Goal: Find specific page/section: Find specific page/section

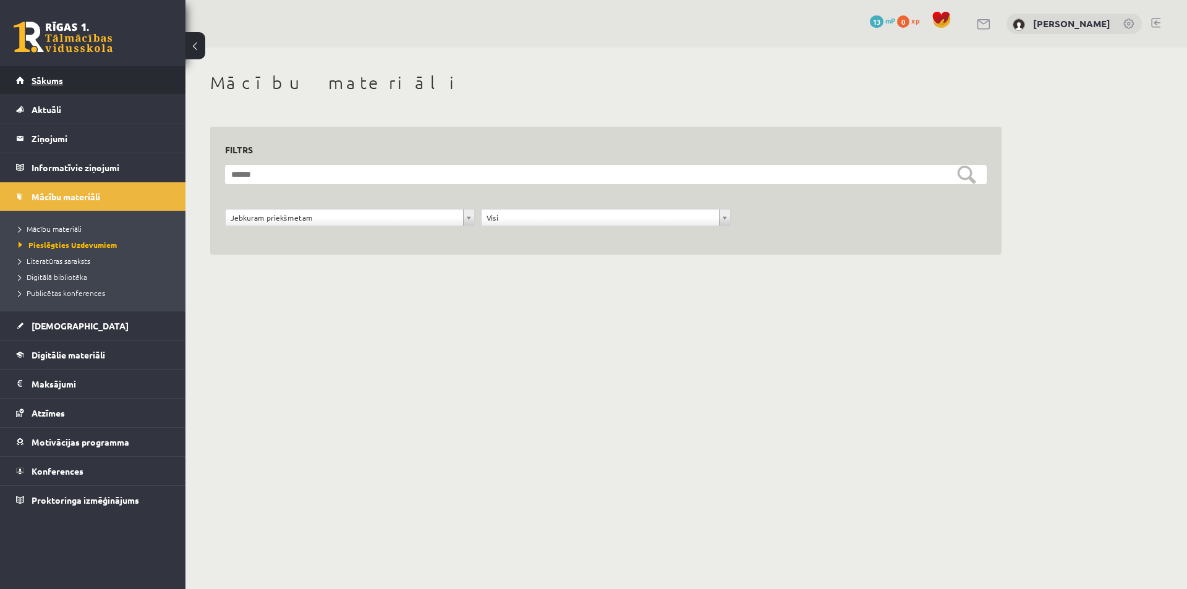
click at [70, 70] on link "Sākums" at bounding box center [93, 80] width 154 height 28
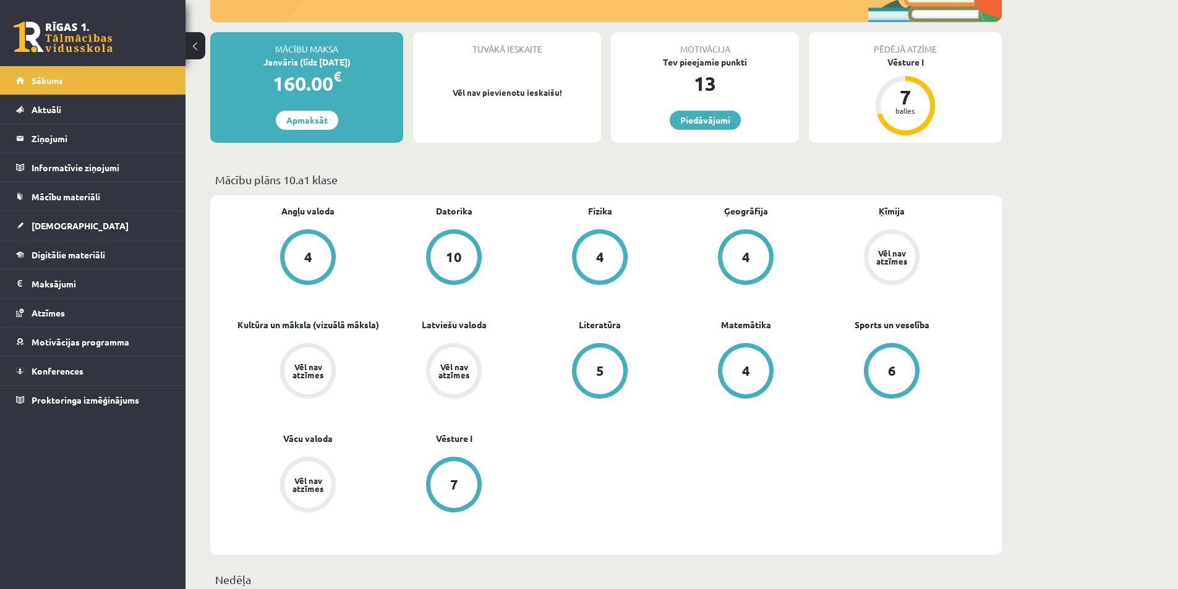
scroll to position [186, 0]
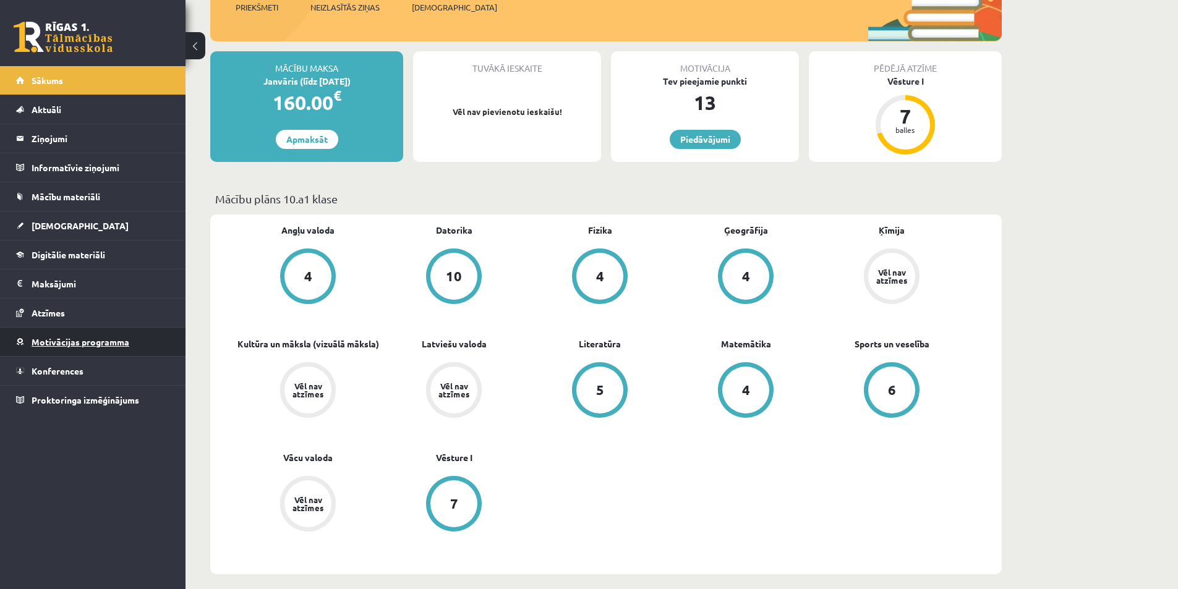
click at [80, 348] on link "Motivācijas programma" at bounding box center [93, 342] width 154 height 28
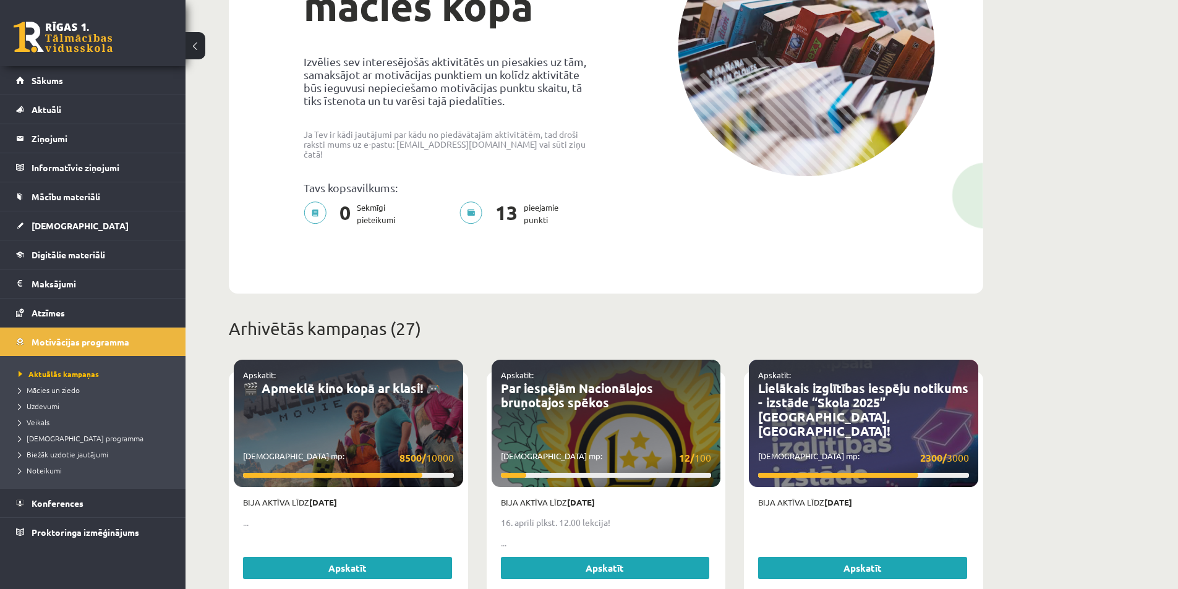
click at [58, 396] on li "Mācies un ziedo" at bounding box center [96, 390] width 155 height 16
click at [58, 391] on span "Mācies un ziedo" at bounding box center [52, 390] width 67 height 10
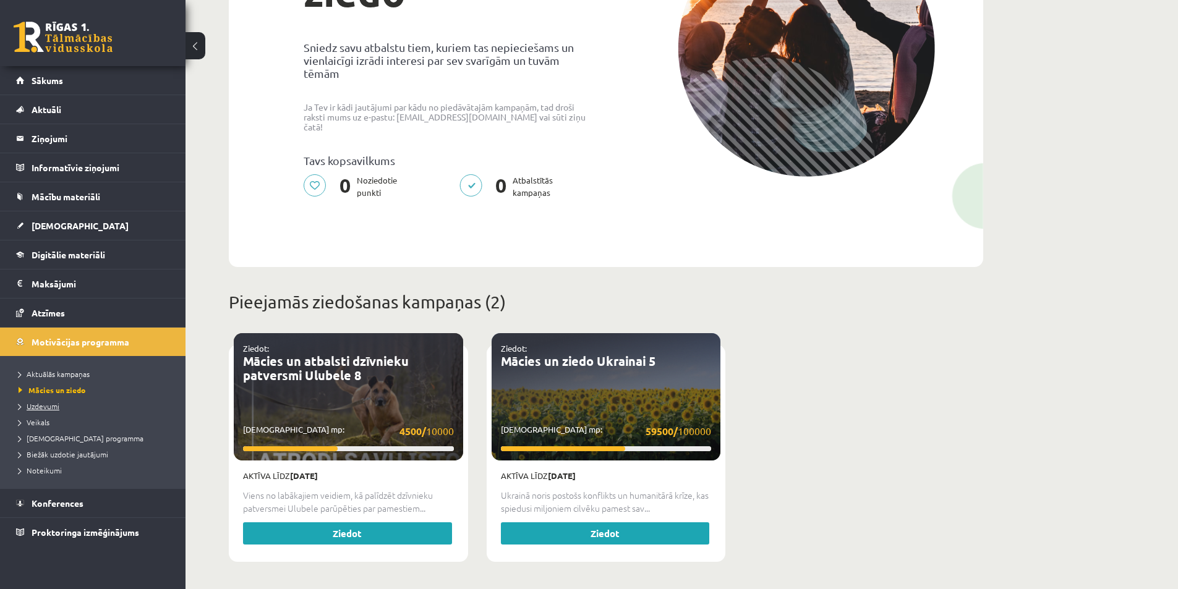
click at [58, 408] on span "Uzdevumi" at bounding box center [39, 406] width 41 height 10
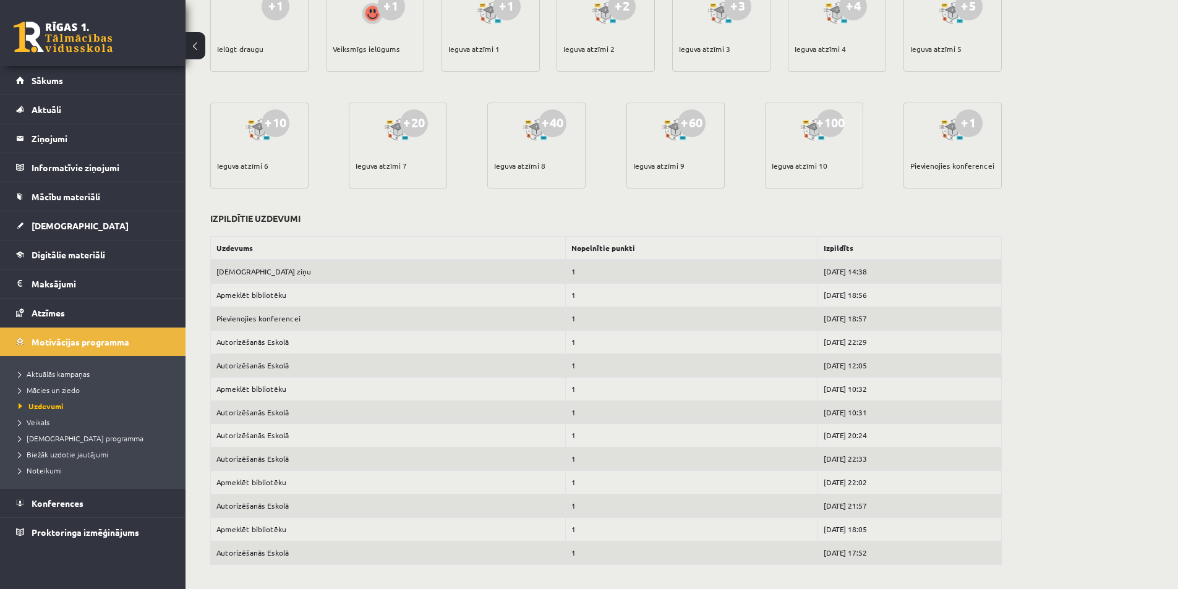
scroll to position [311, 0]
